Goal: Book appointment/travel/reservation

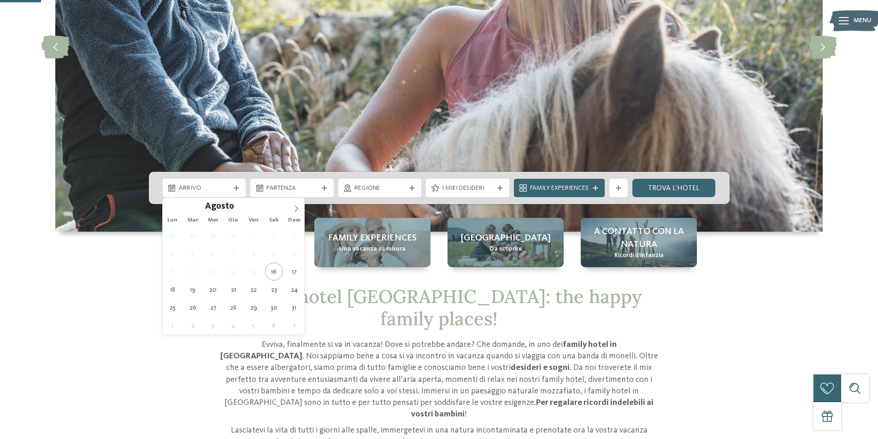
click at [219, 193] on div "Arrivo" at bounding box center [204, 188] width 83 height 18
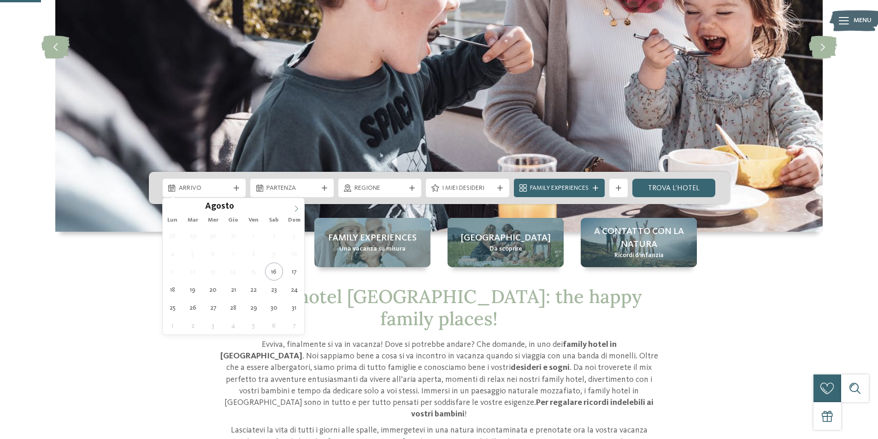
click at [294, 210] on icon at bounding box center [296, 209] width 6 height 6
type div "[DATE]"
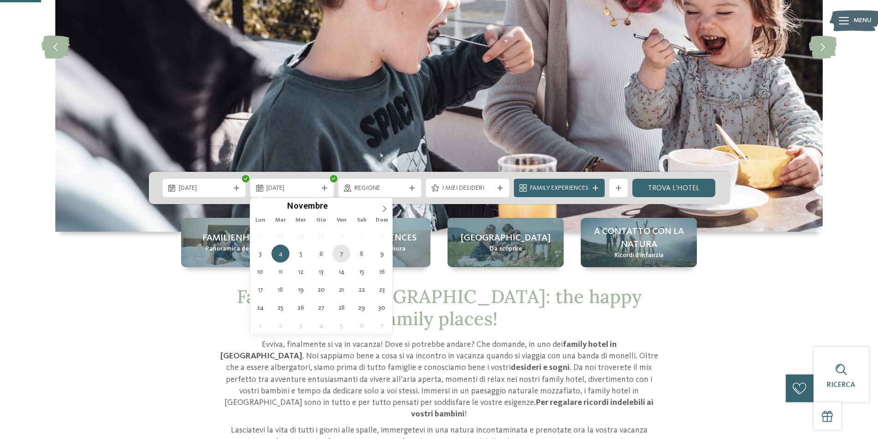
type div "[DATE]"
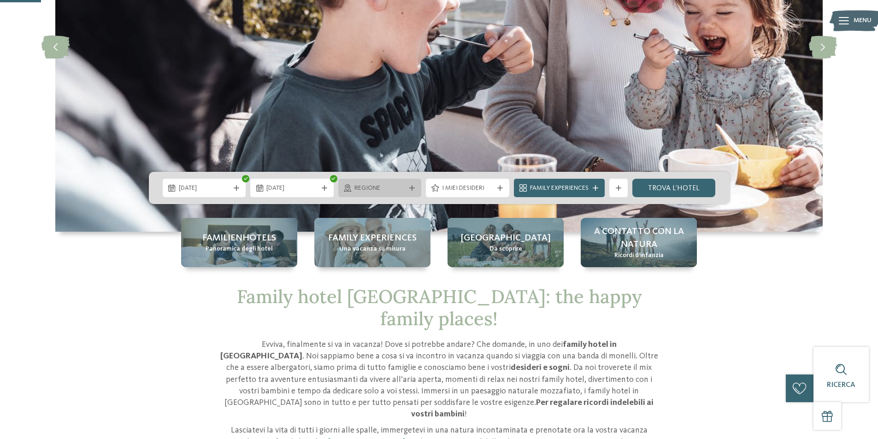
click at [382, 193] on span "Regione" at bounding box center [380, 188] width 51 height 9
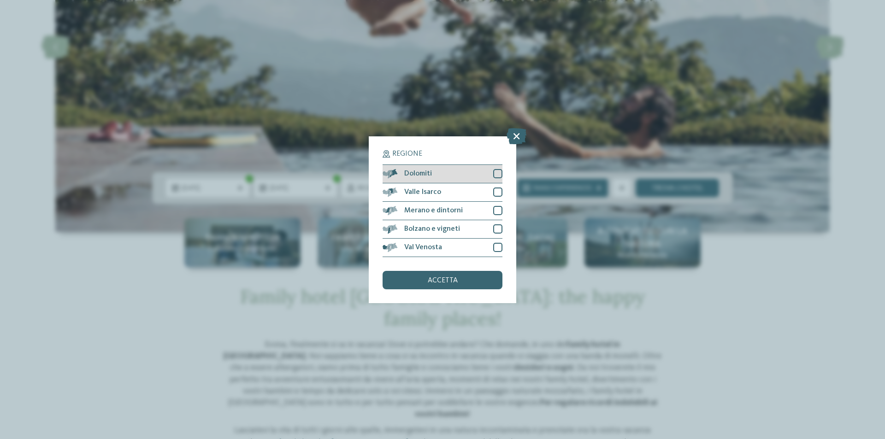
click at [495, 179] on div "Dolomiti" at bounding box center [443, 174] width 120 height 18
click at [497, 196] on div at bounding box center [497, 192] width 9 height 9
click at [497, 211] on div at bounding box center [497, 210] width 9 height 9
drag, startPoint x: 498, startPoint y: 225, endPoint x: 498, endPoint y: 232, distance: 6.9
click at [498, 226] on div at bounding box center [497, 229] width 9 height 9
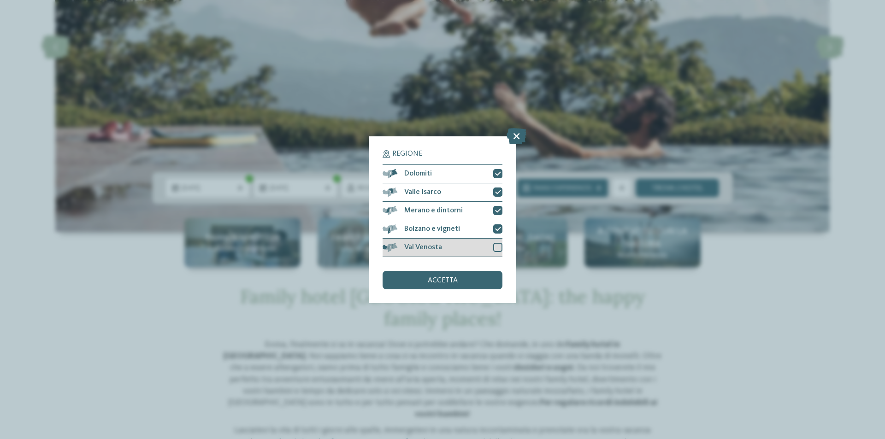
click at [498, 246] on div at bounding box center [497, 247] width 9 height 9
click at [489, 278] on div "accetta" at bounding box center [443, 280] width 120 height 18
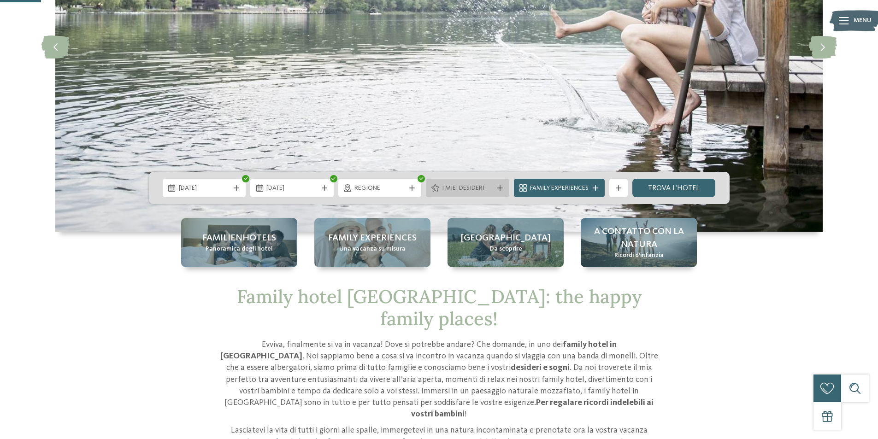
click at [479, 184] on span "I miei desideri" at bounding box center [467, 188] width 51 height 9
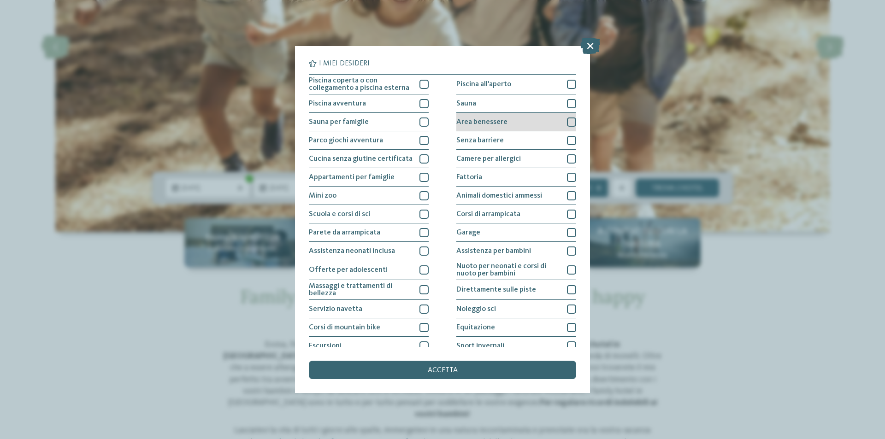
click at [569, 121] on div at bounding box center [571, 122] width 9 height 9
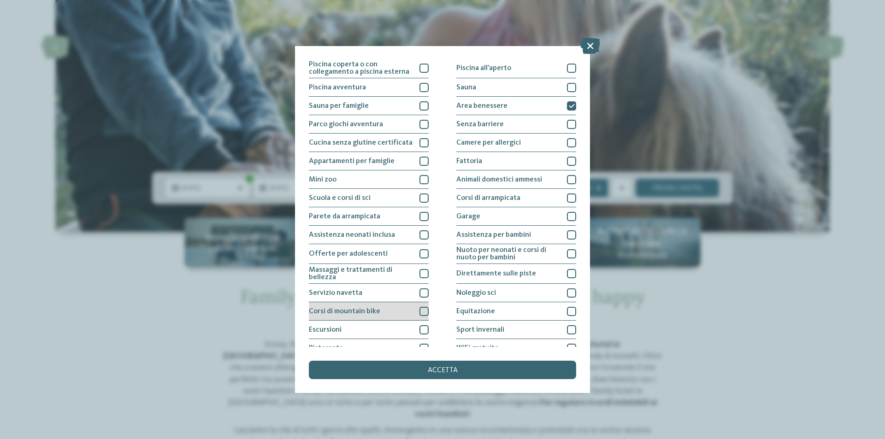
scroll to position [45, 0]
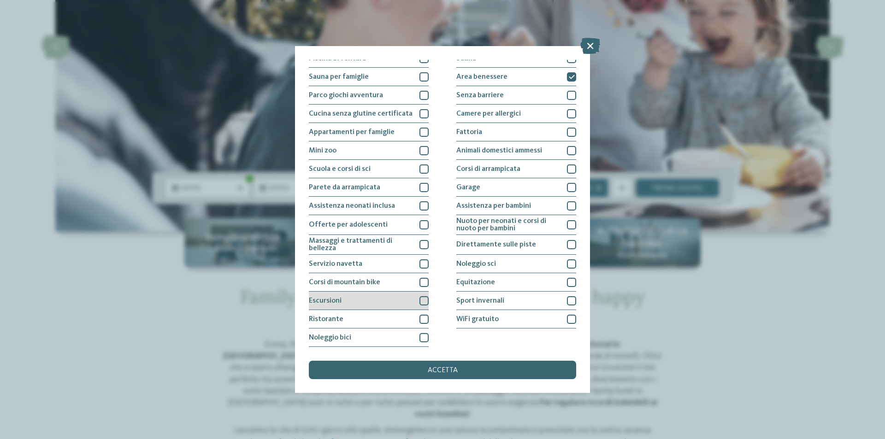
click at [420, 301] on div at bounding box center [424, 300] width 9 height 9
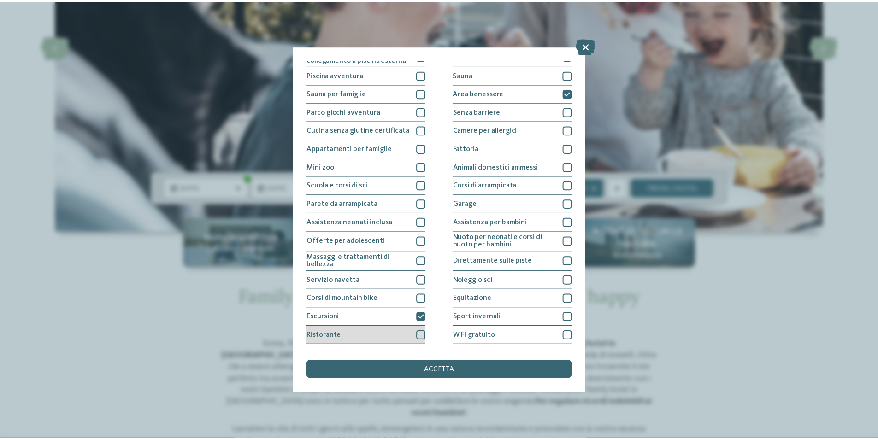
scroll to position [0, 0]
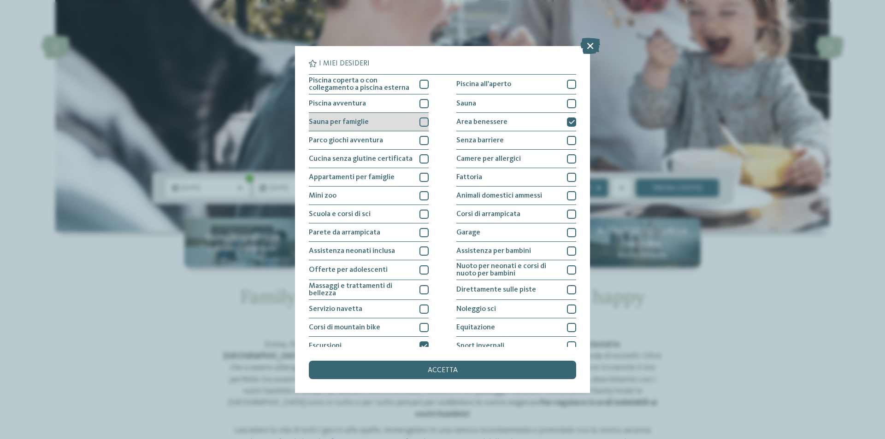
click at [422, 119] on div at bounding box center [424, 122] width 9 height 9
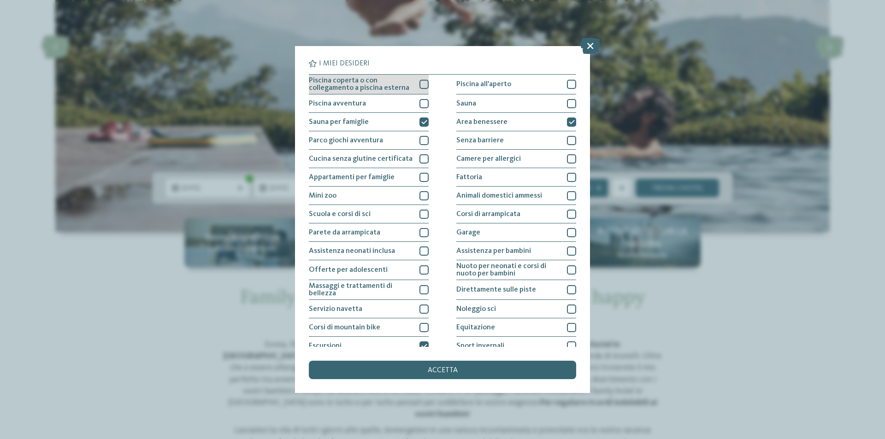
click at [420, 87] on div at bounding box center [424, 84] width 9 height 9
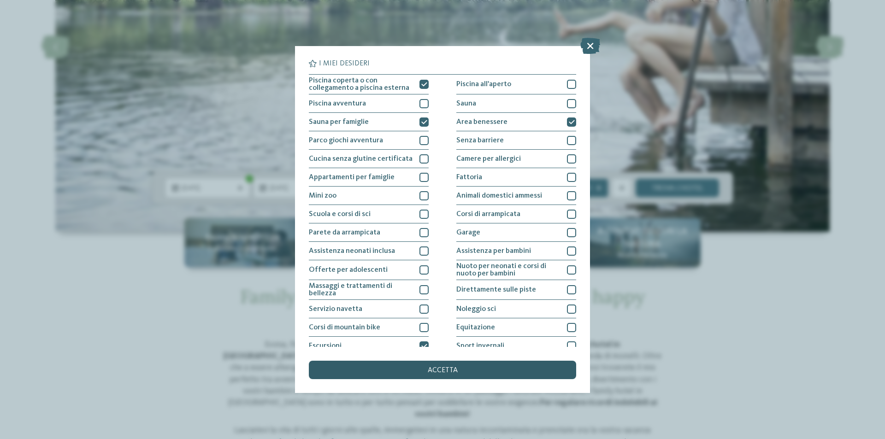
click at [421, 372] on div "accetta" at bounding box center [442, 370] width 267 height 18
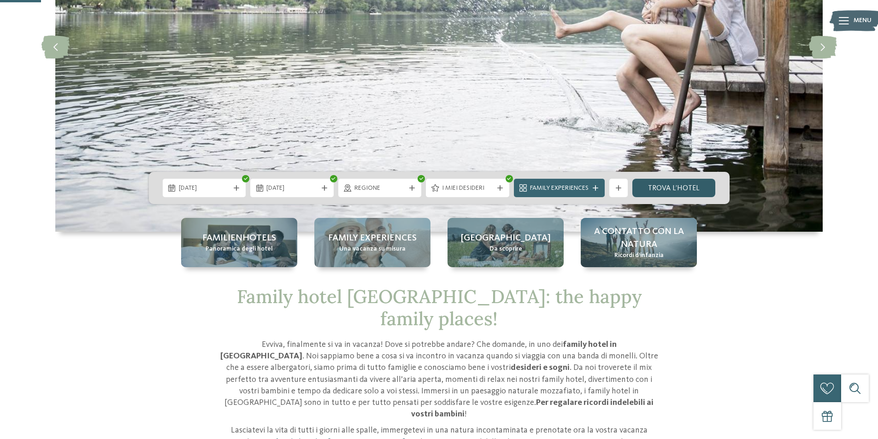
click at [668, 185] on link "trova l’hotel" at bounding box center [674, 188] width 83 height 18
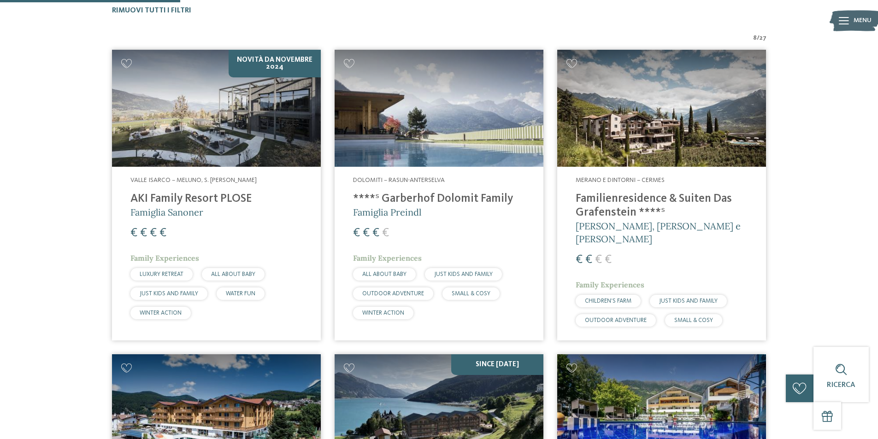
scroll to position [279, 0]
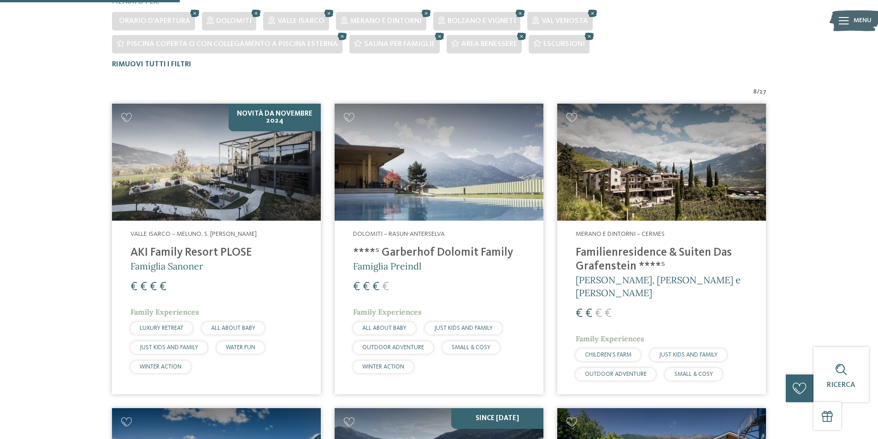
click at [228, 182] on img at bounding box center [216, 163] width 209 height 118
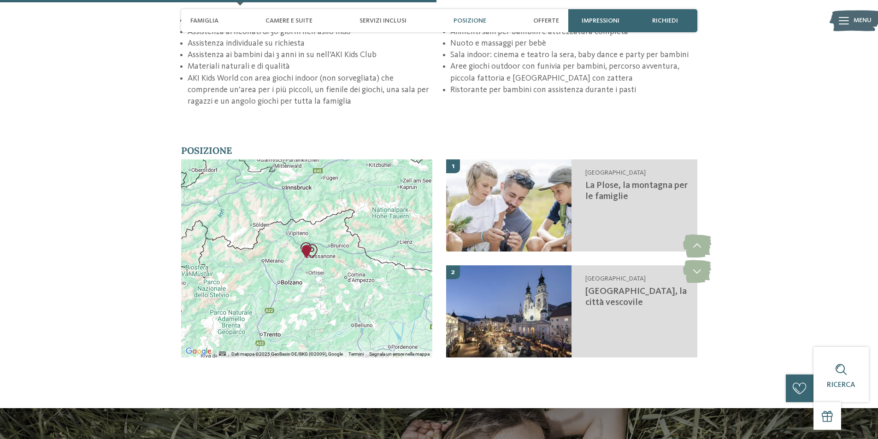
scroll to position [1383, 0]
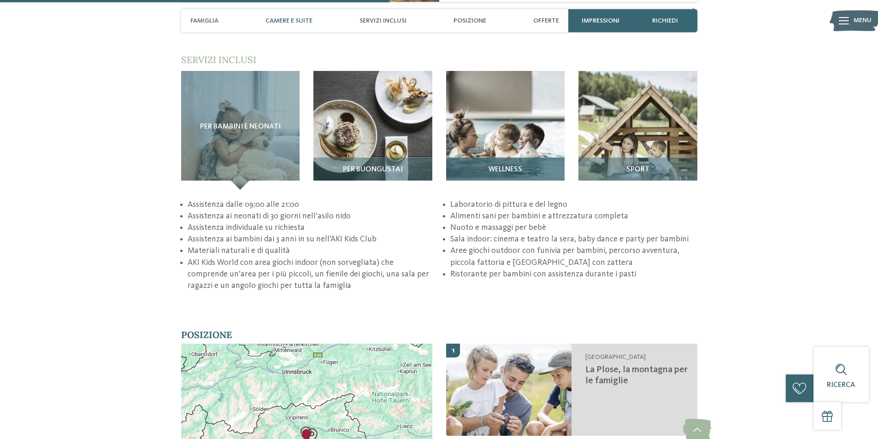
click at [487, 124] on img at bounding box center [505, 130] width 119 height 119
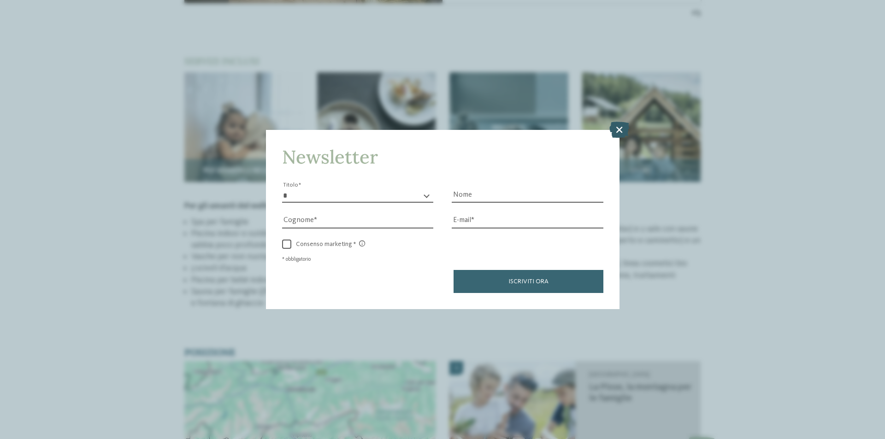
click at [619, 127] on icon at bounding box center [619, 130] width 20 height 16
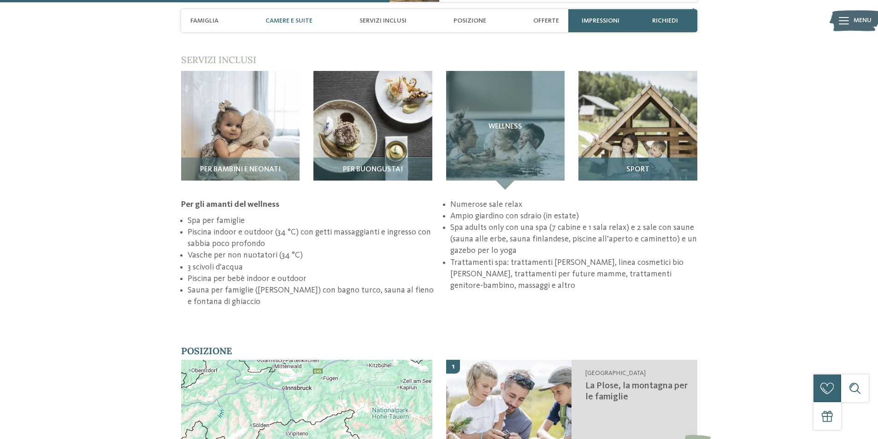
click at [629, 114] on img at bounding box center [638, 130] width 119 height 119
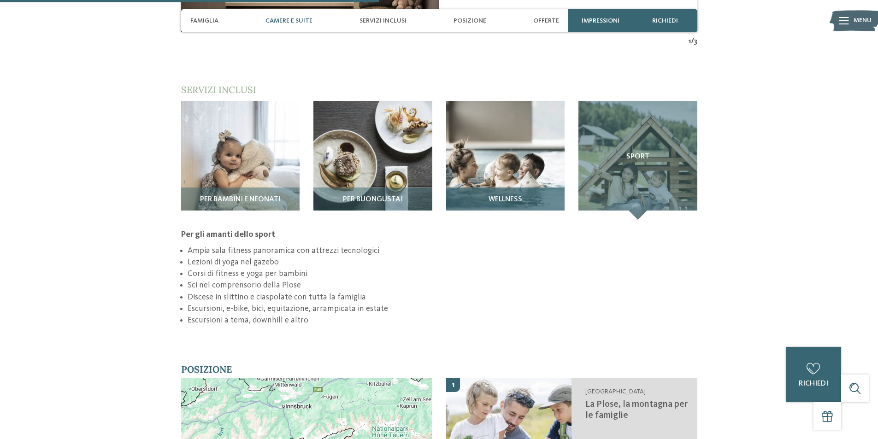
scroll to position [1337, 0]
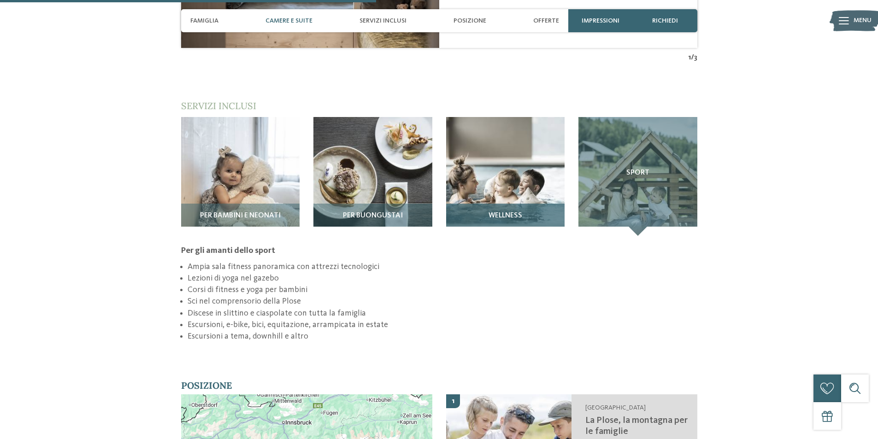
click at [518, 155] on img at bounding box center [505, 176] width 119 height 119
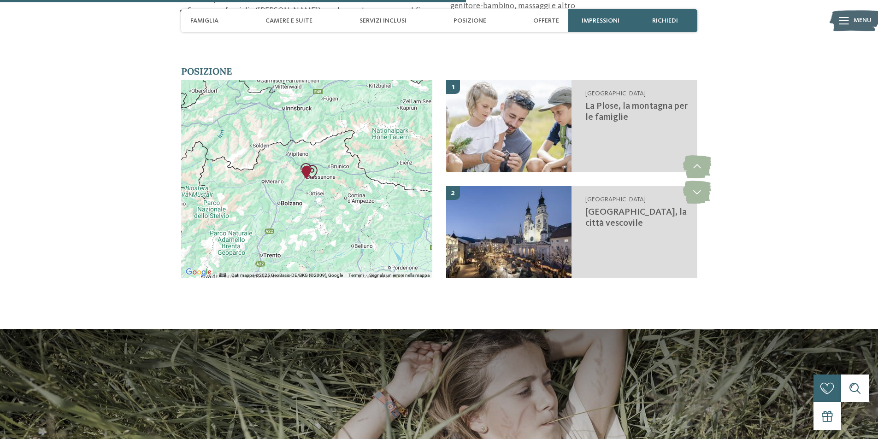
scroll to position [1660, 0]
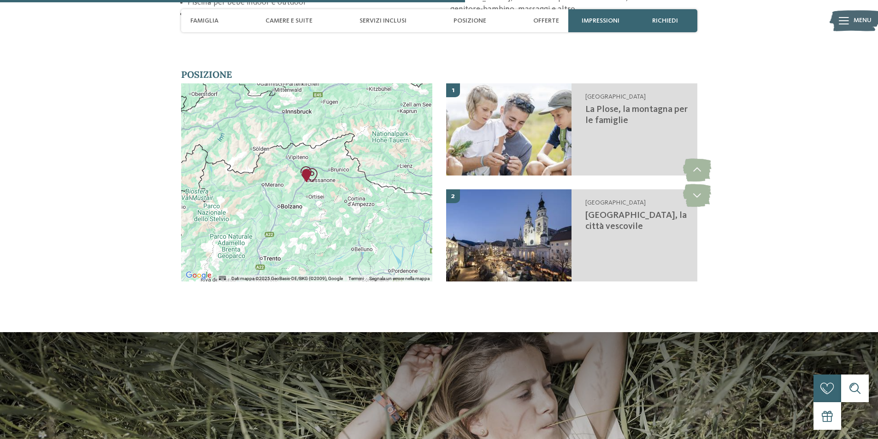
click at [309, 186] on div at bounding box center [306, 182] width 251 height 198
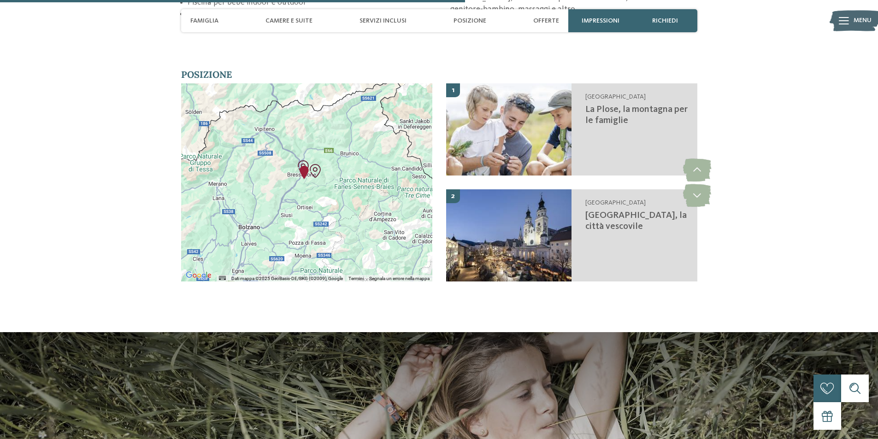
click at [309, 186] on div at bounding box center [306, 182] width 251 height 198
click at [304, 180] on div at bounding box center [306, 182] width 251 height 198
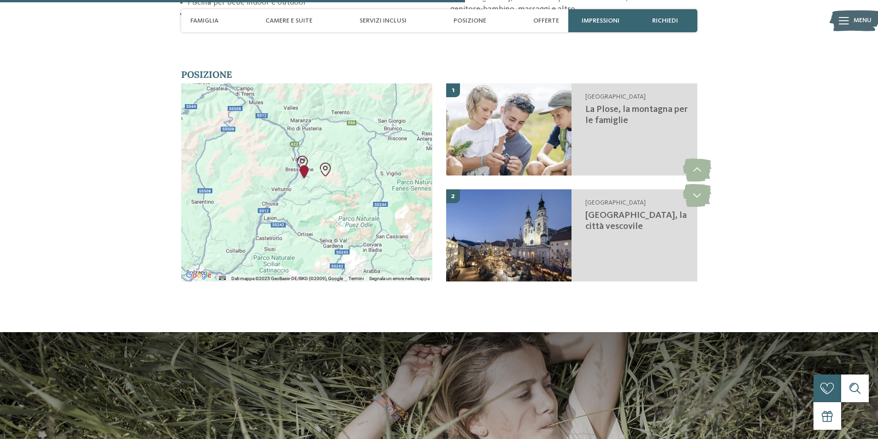
click at [316, 191] on div at bounding box center [306, 182] width 251 height 198
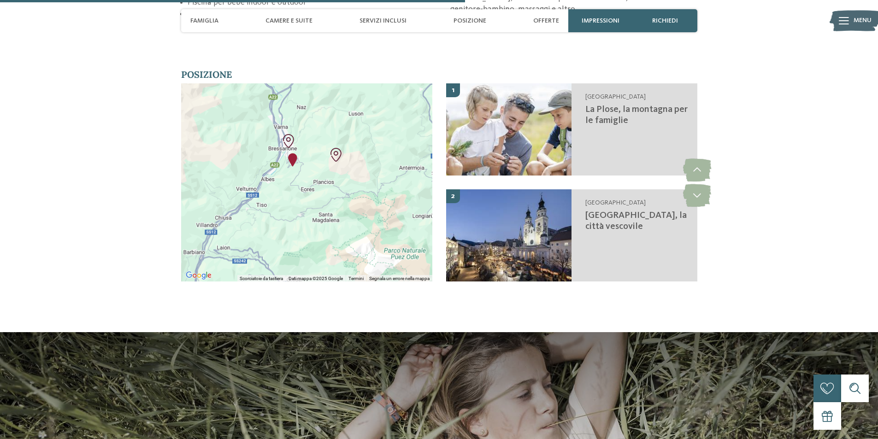
click at [308, 178] on div at bounding box center [306, 182] width 251 height 198
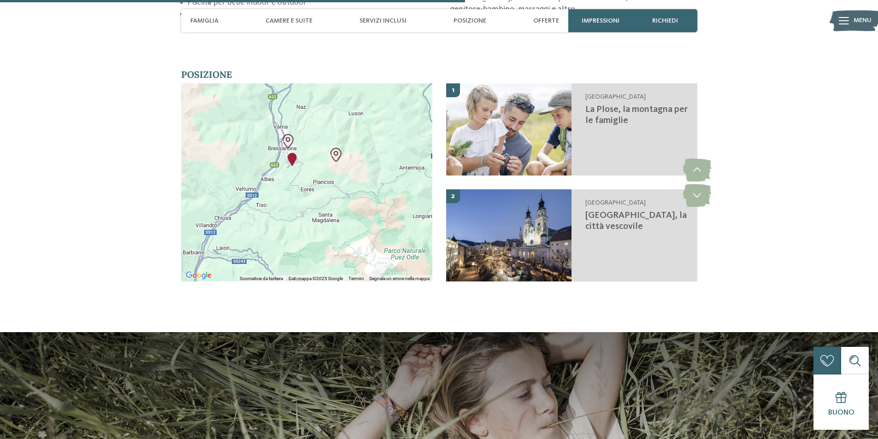
click at [308, 178] on div at bounding box center [306, 182] width 251 height 198
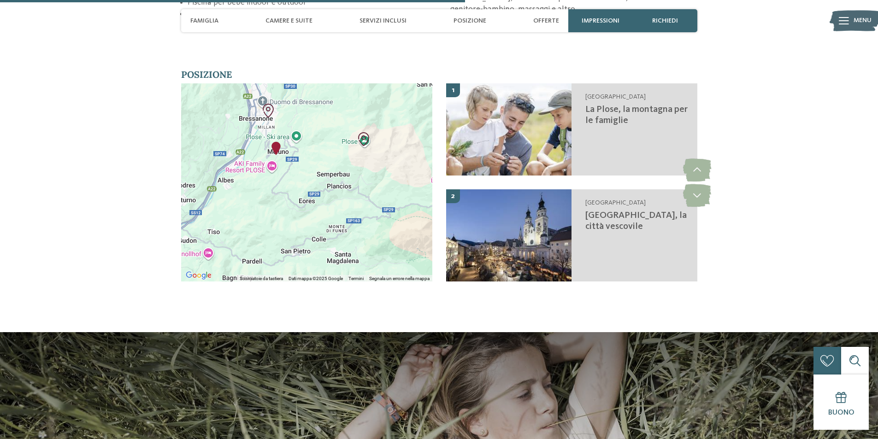
click at [280, 165] on div at bounding box center [306, 182] width 251 height 198
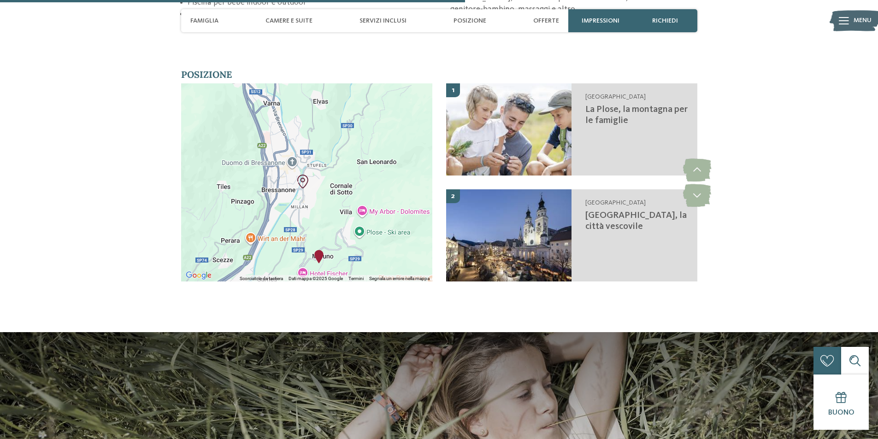
drag, startPoint x: 236, startPoint y: 139, endPoint x: 283, endPoint y: 260, distance: 130.1
click at [283, 260] on div at bounding box center [306, 182] width 251 height 198
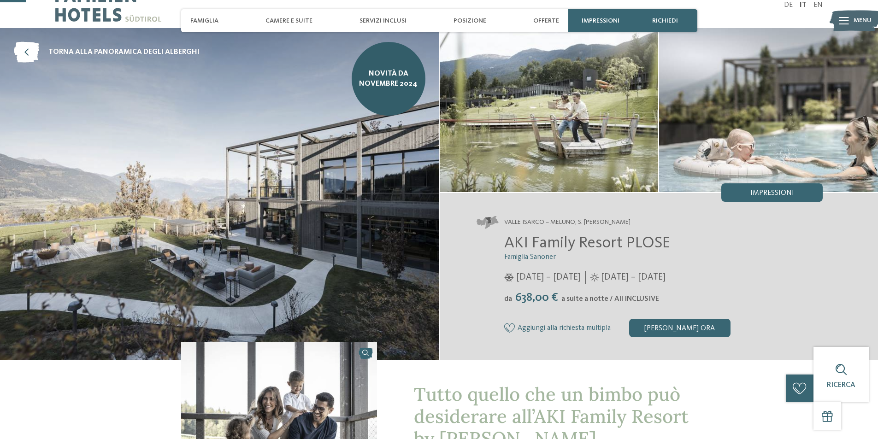
scroll to position [0, 0]
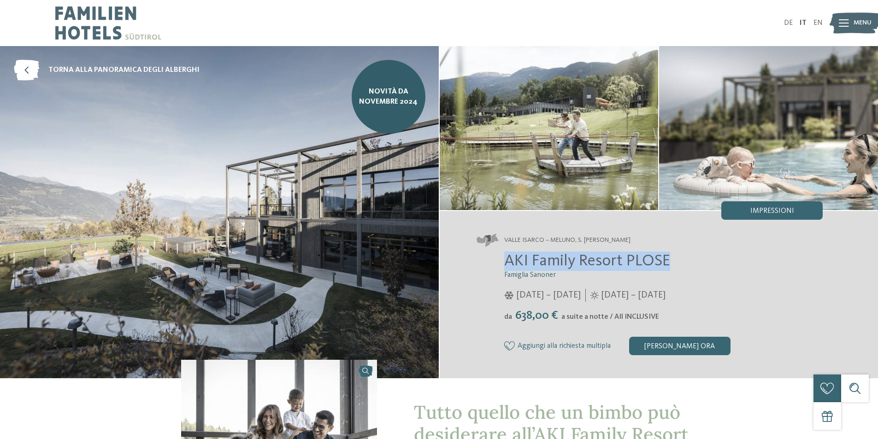
drag, startPoint x: 672, startPoint y: 260, endPoint x: 494, endPoint y: 268, distance: 178.1
click at [494, 268] on div "AKI Family Resort PLOSE Famiglia Sanoner 17/11/2024 – 03/05/2025 da" at bounding box center [650, 304] width 347 height 104
copy span "AKI Family Resort PLOSE"
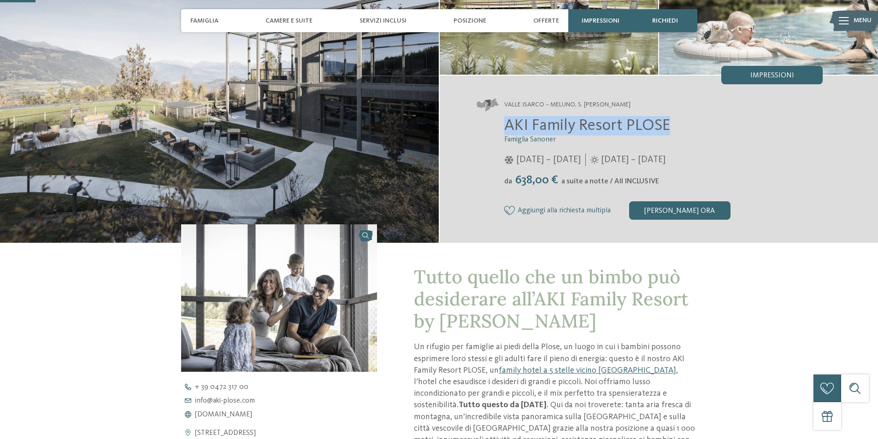
scroll to position [138, 0]
